Goal: Task Accomplishment & Management: Manage account settings

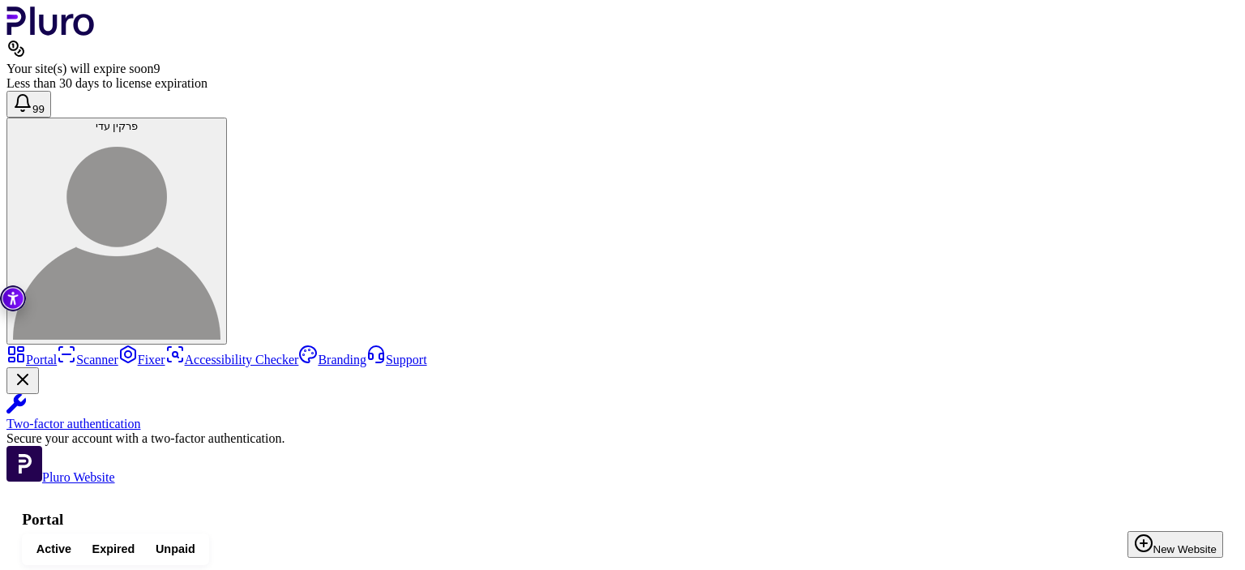
paste input "**********"
type input "**********"
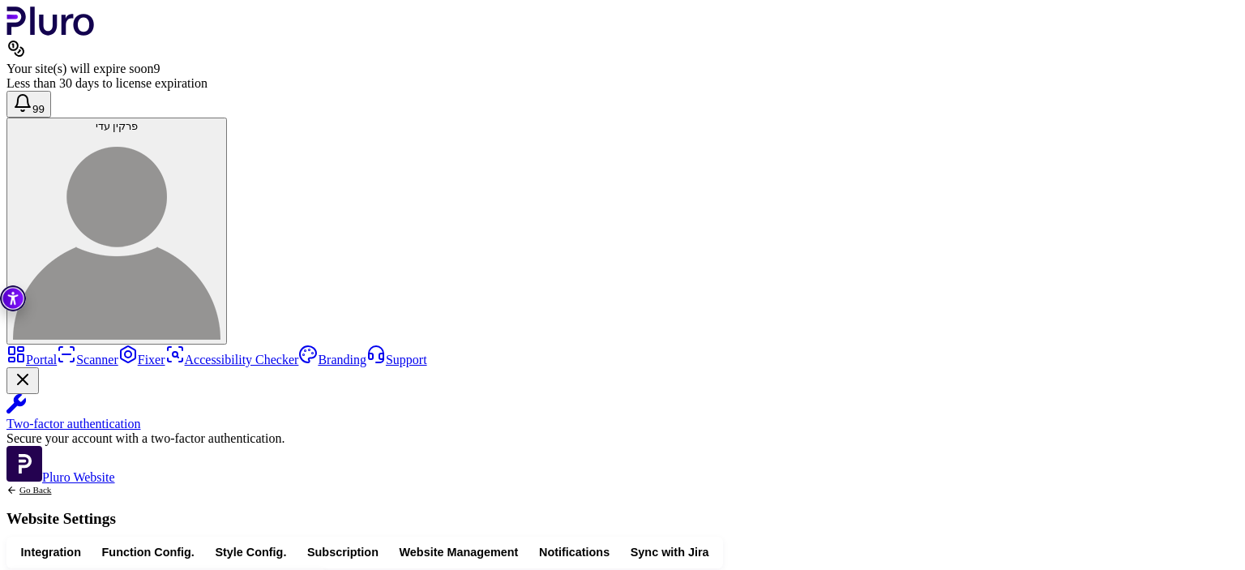
scroll to position [554, 0]
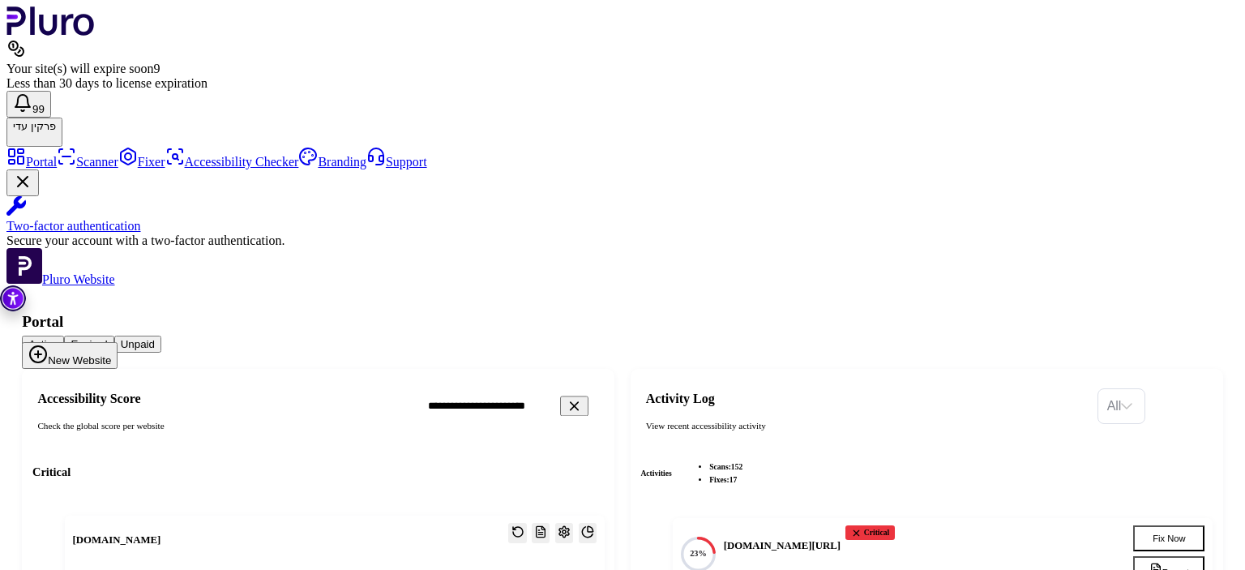
click at [525, 525] on icon "Reset the cache" at bounding box center [518, 531] width 13 height 13
